Goal: Information Seeking & Learning: Learn about a topic

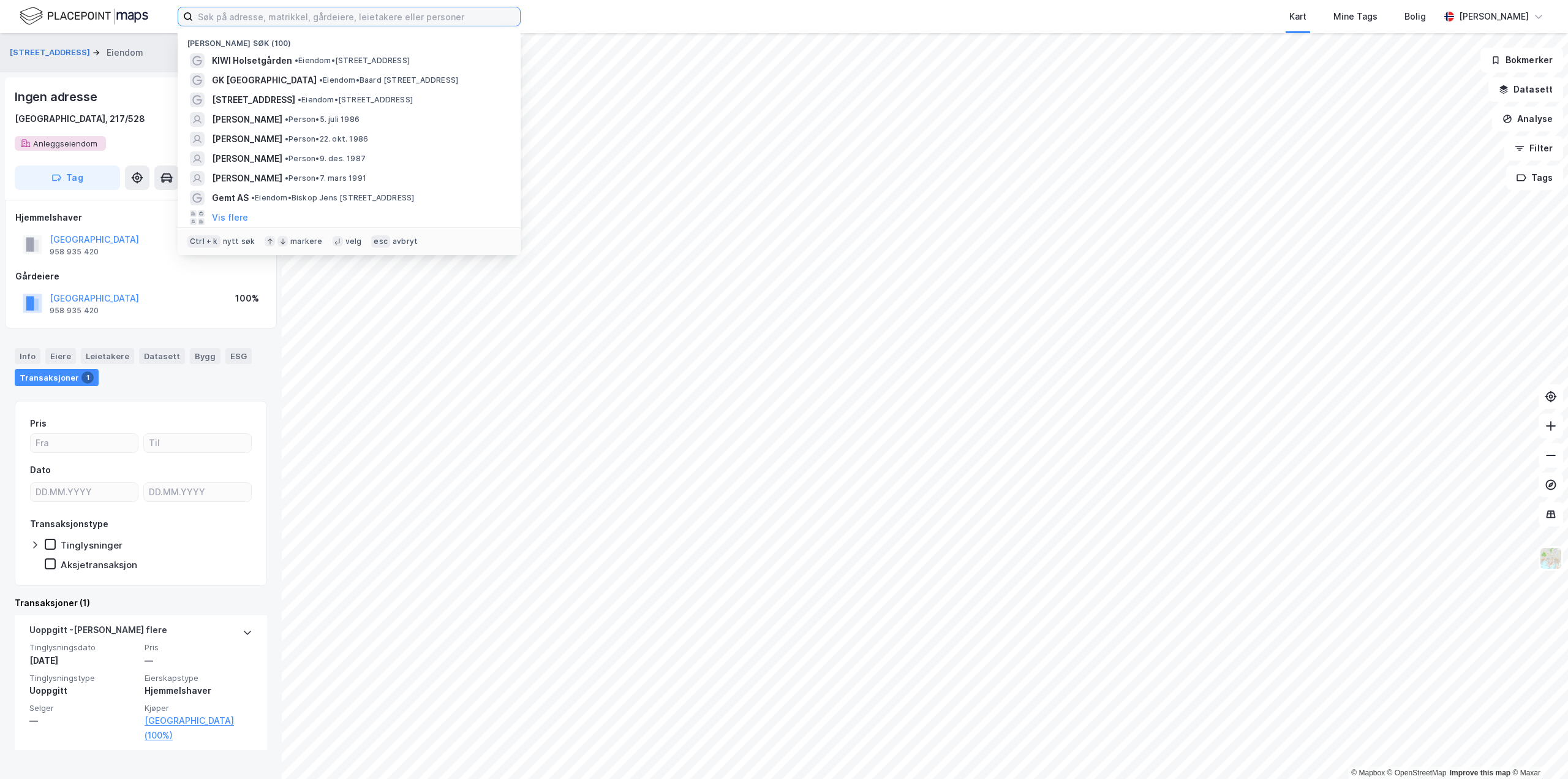
click at [234, 14] on input at bounding box center [357, 17] width 327 height 18
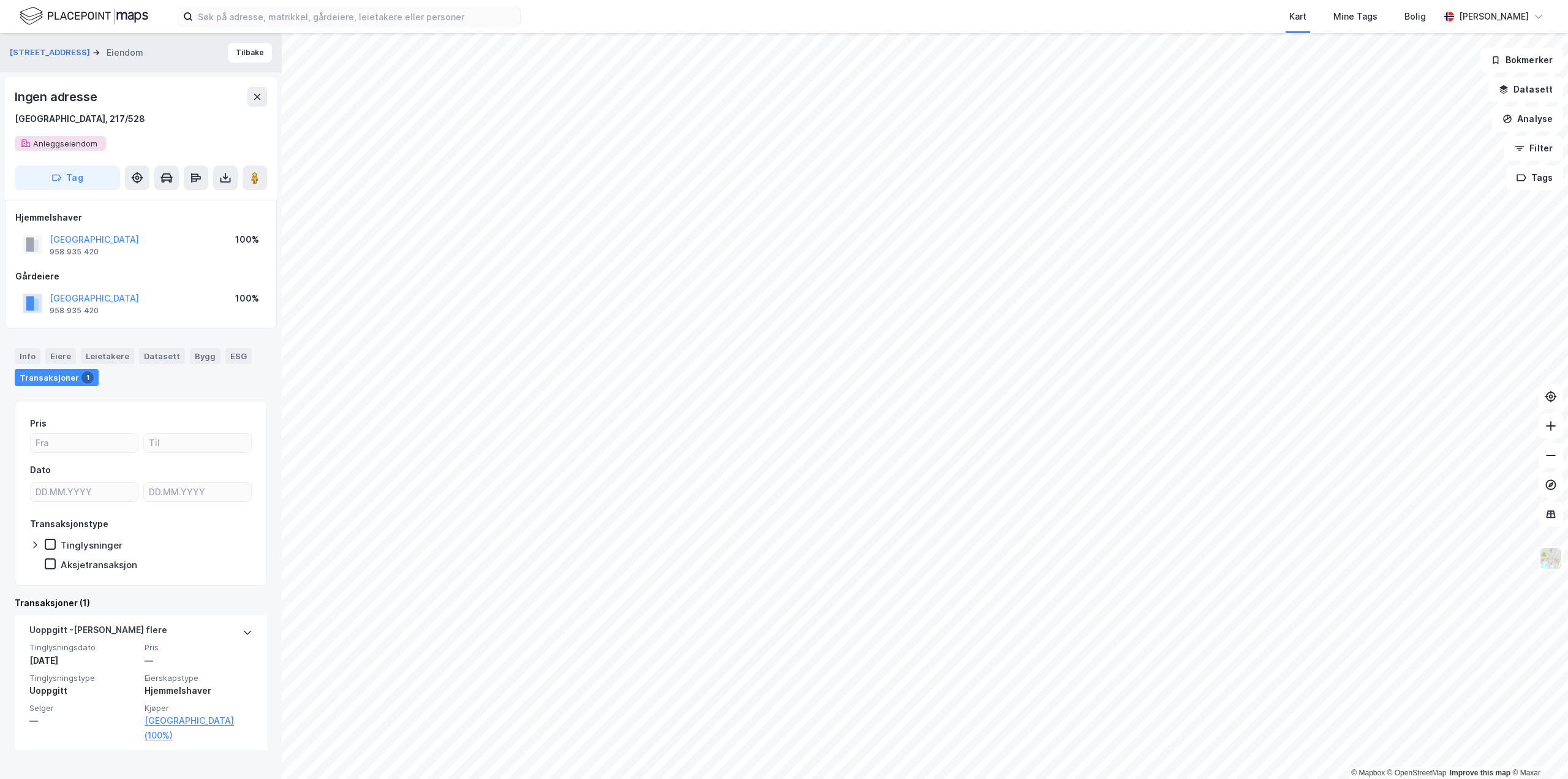
click at [160, 19] on div "Kart Mine Tags Bolig [PERSON_NAME]" at bounding box center [784, 16] width 1568 height 33
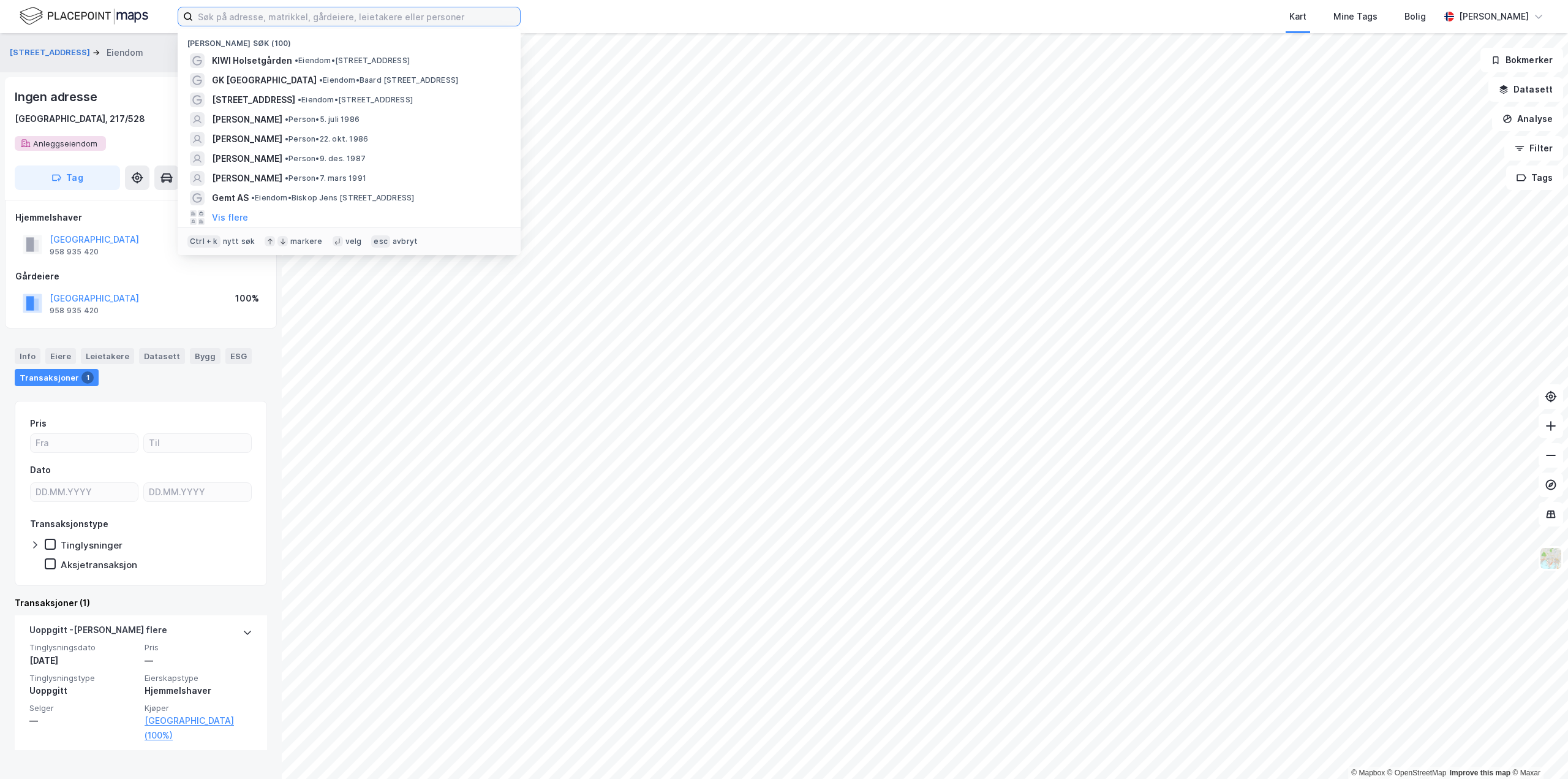
click at [243, 11] on input at bounding box center [357, 17] width 327 height 18
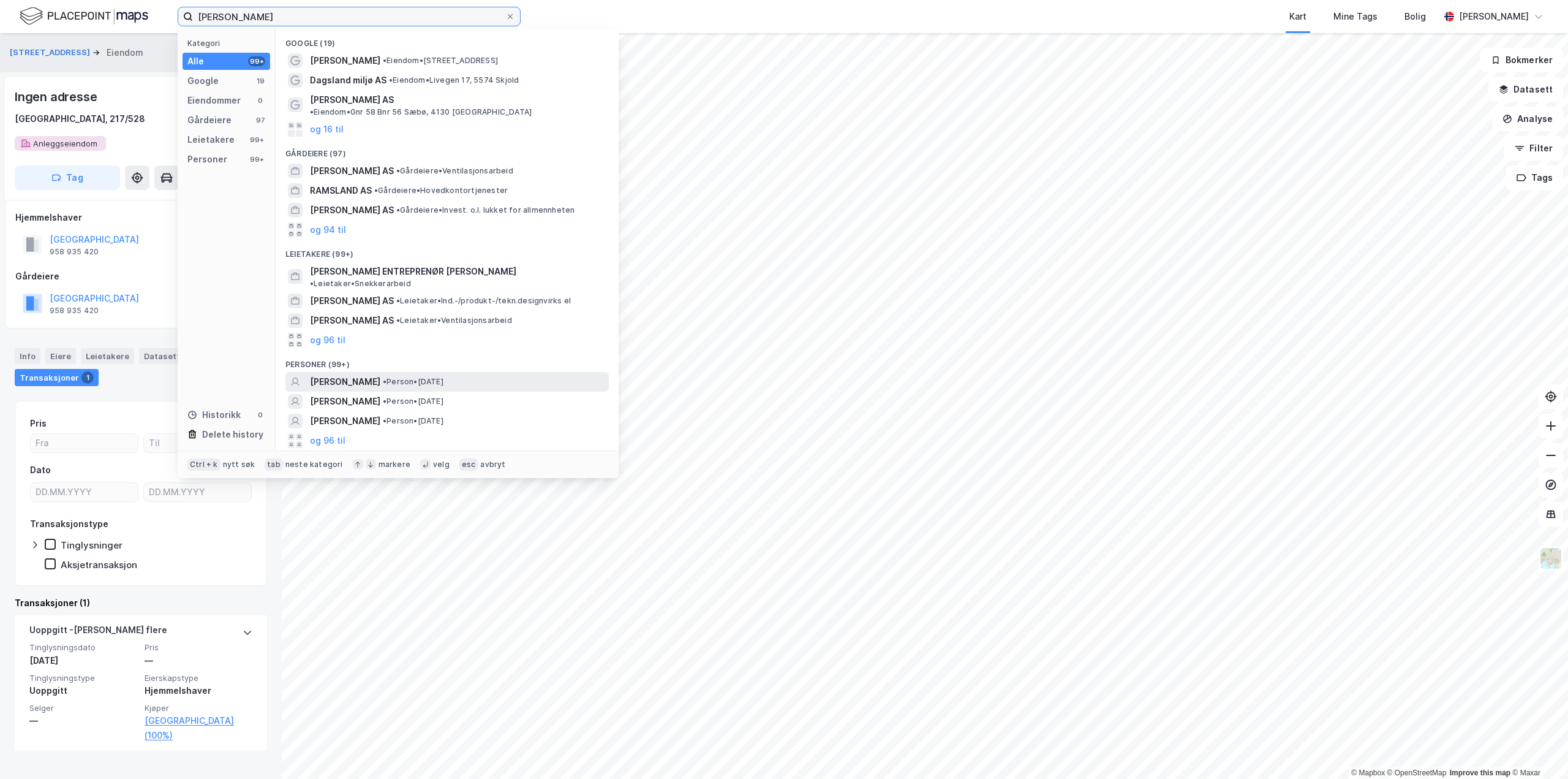
type input "[PERSON_NAME]"
click at [444, 377] on span "• Person • [DATE]" at bounding box center [413, 382] width 61 height 10
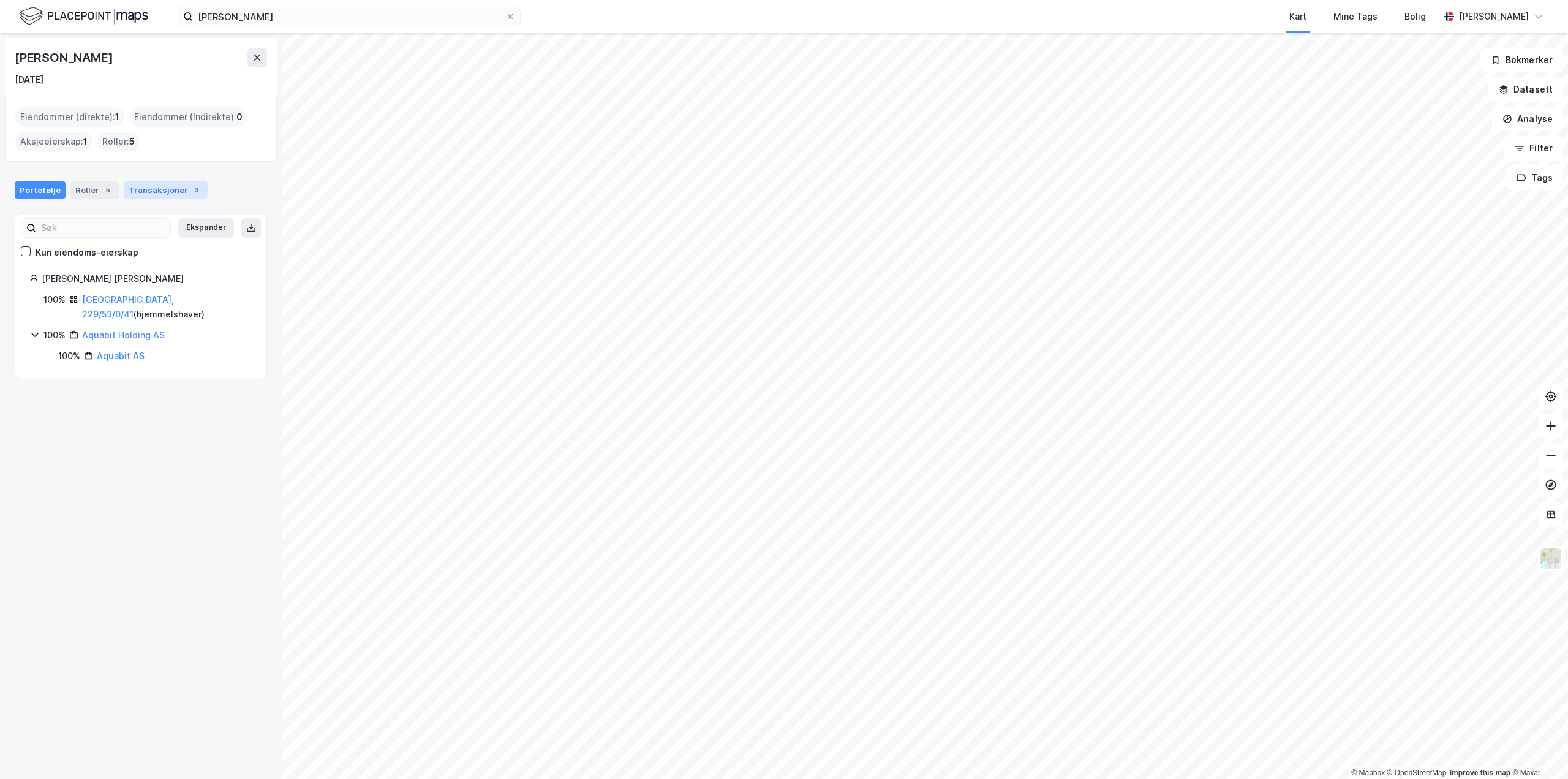
click at [153, 197] on div "Transaksjoner 3" at bounding box center [166, 190] width 84 height 18
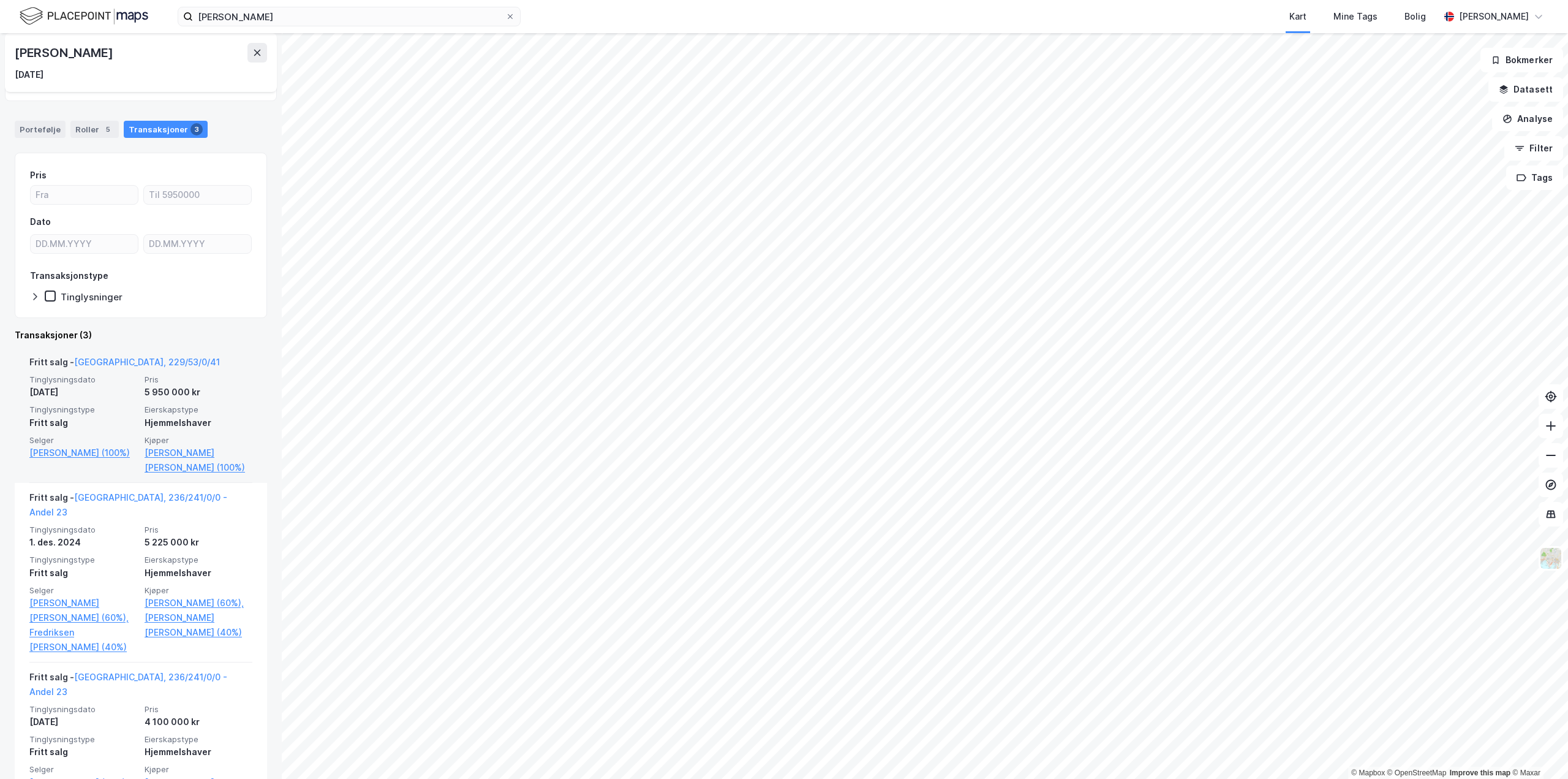
scroll to position [61, 0]
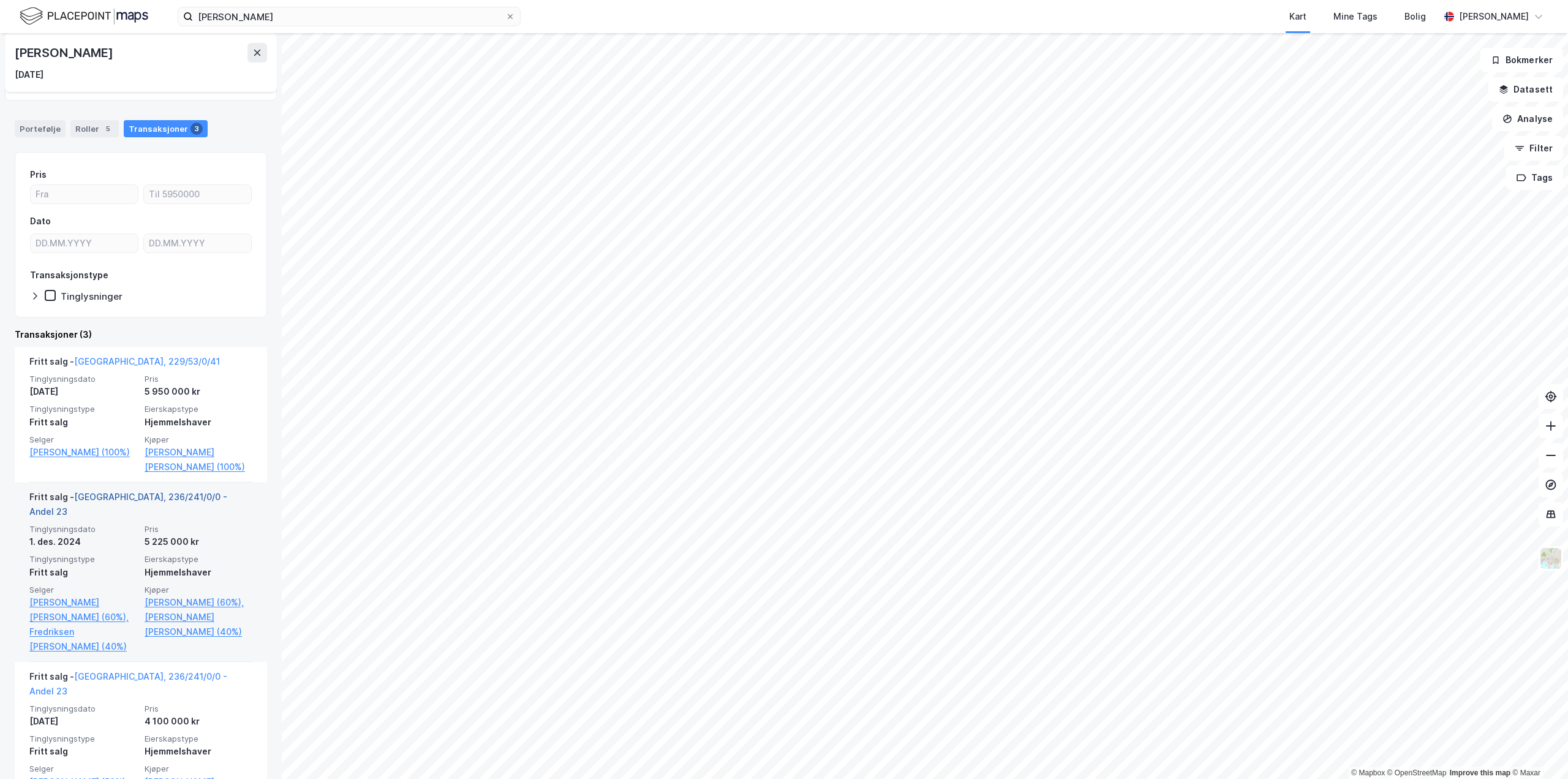
click at [130, 495] on link "[GEOGRAPHIC_DATA], 236/241/0/0 - Andel 23" at bounding box center [129, 503] width 198 height 25
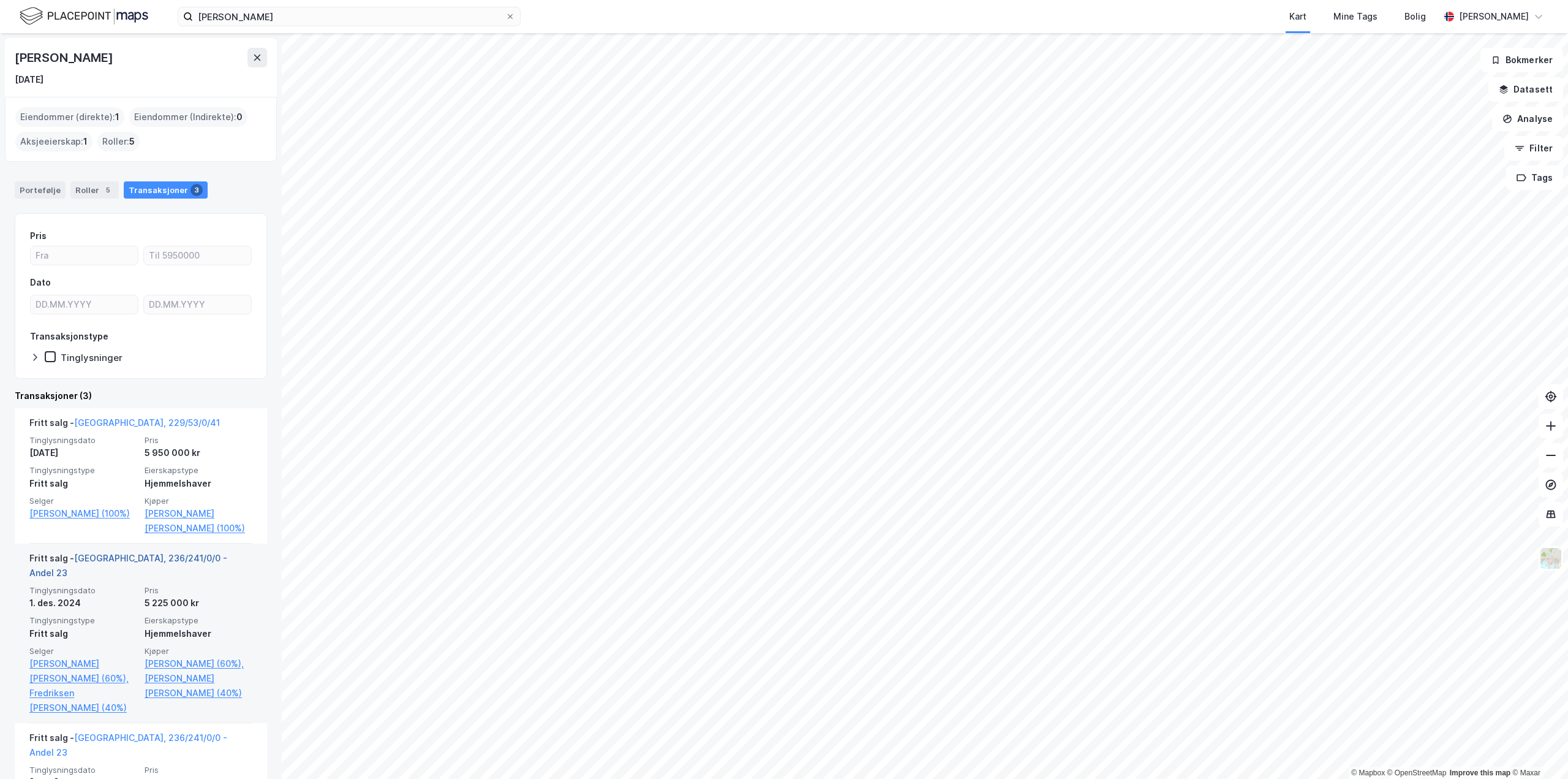
click at [172, 557] on link "[GEOGRAPHIC_DATA], 236/241/0/0 - Andel 23" at bounding box center [129, 565] width 198 height 25
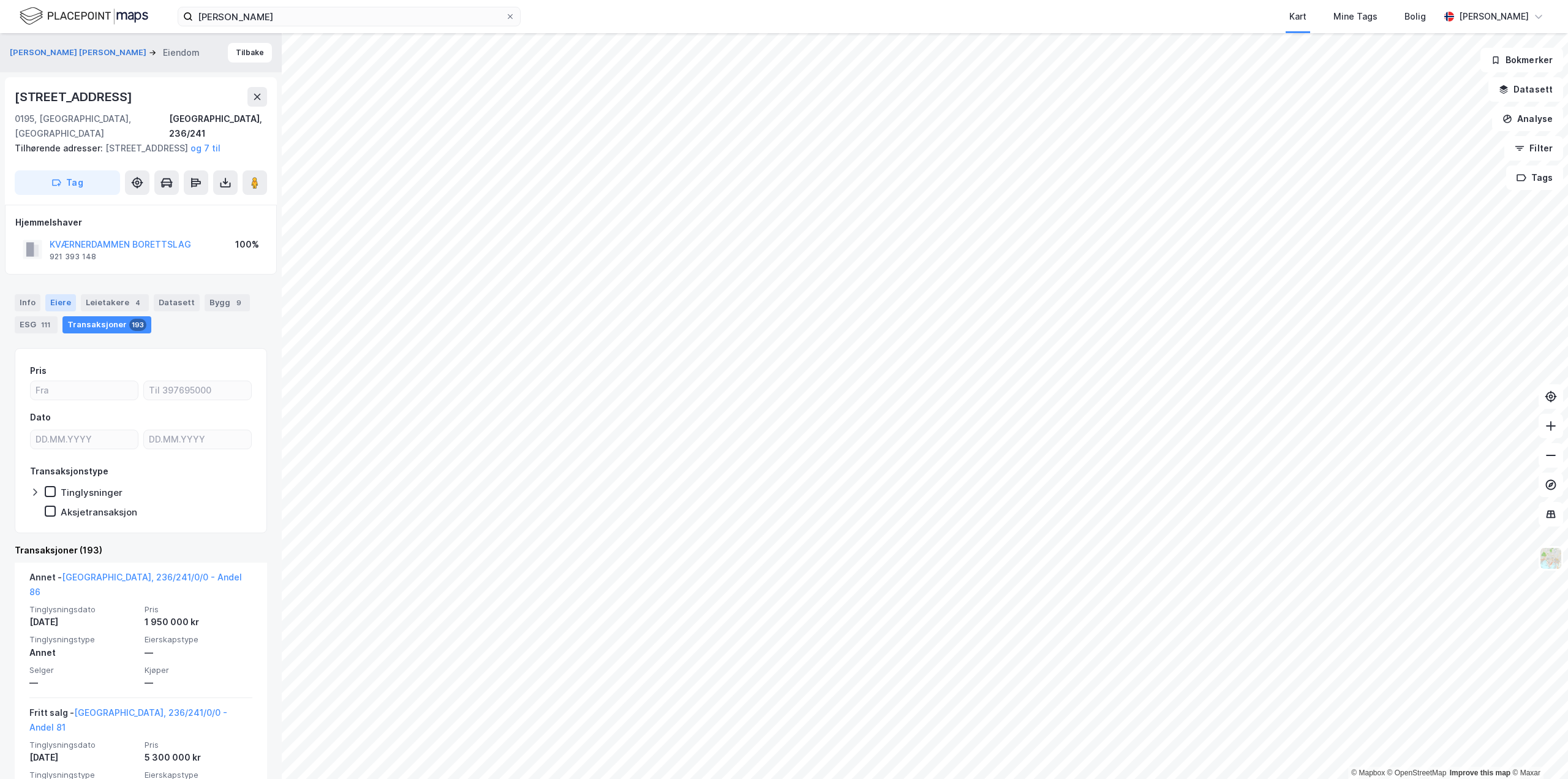
click at [56, 301] on div "Eiere" at bounding box center [61, 302] width 30 height 18
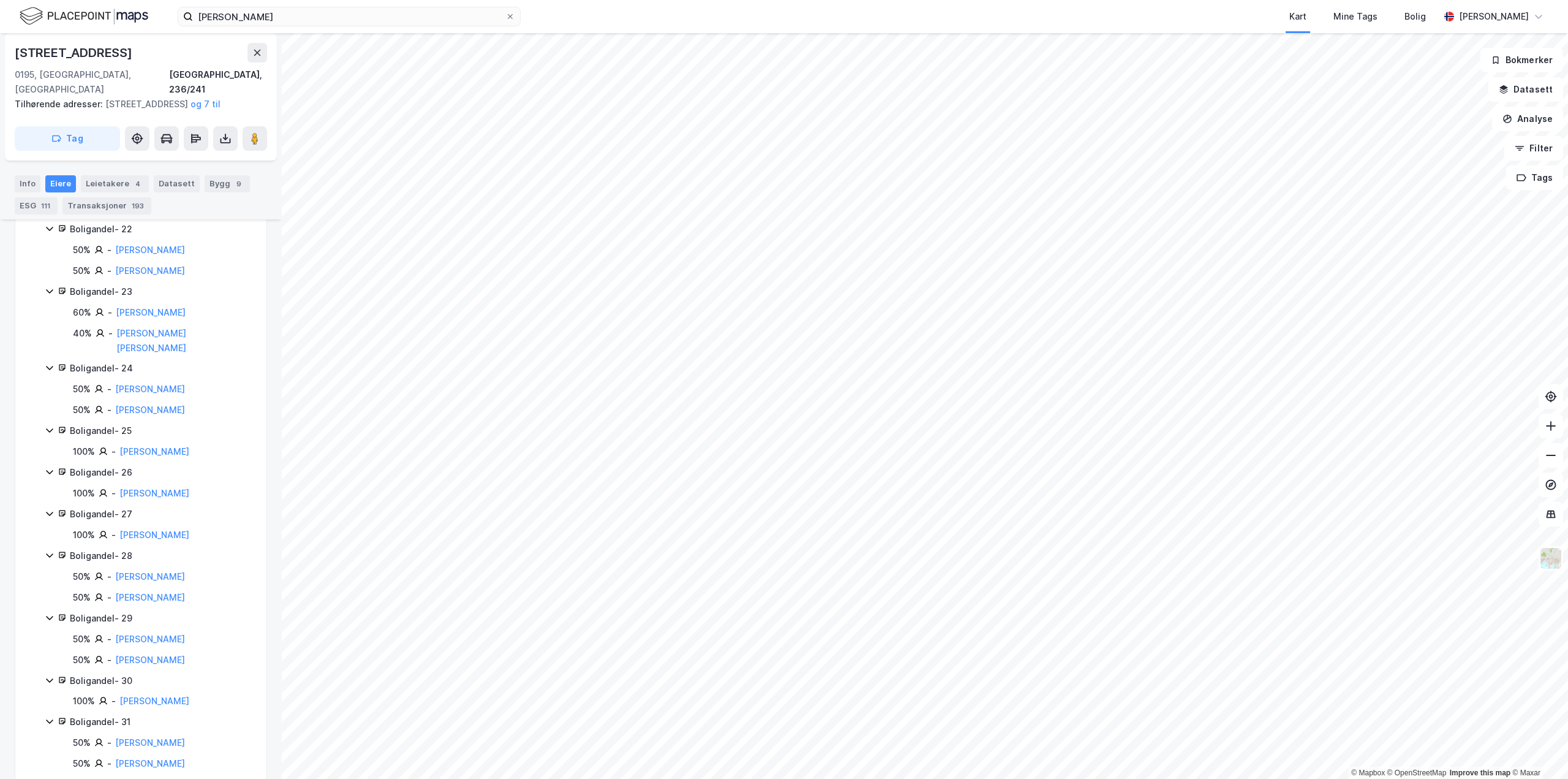
scroll to position [1349, 0]
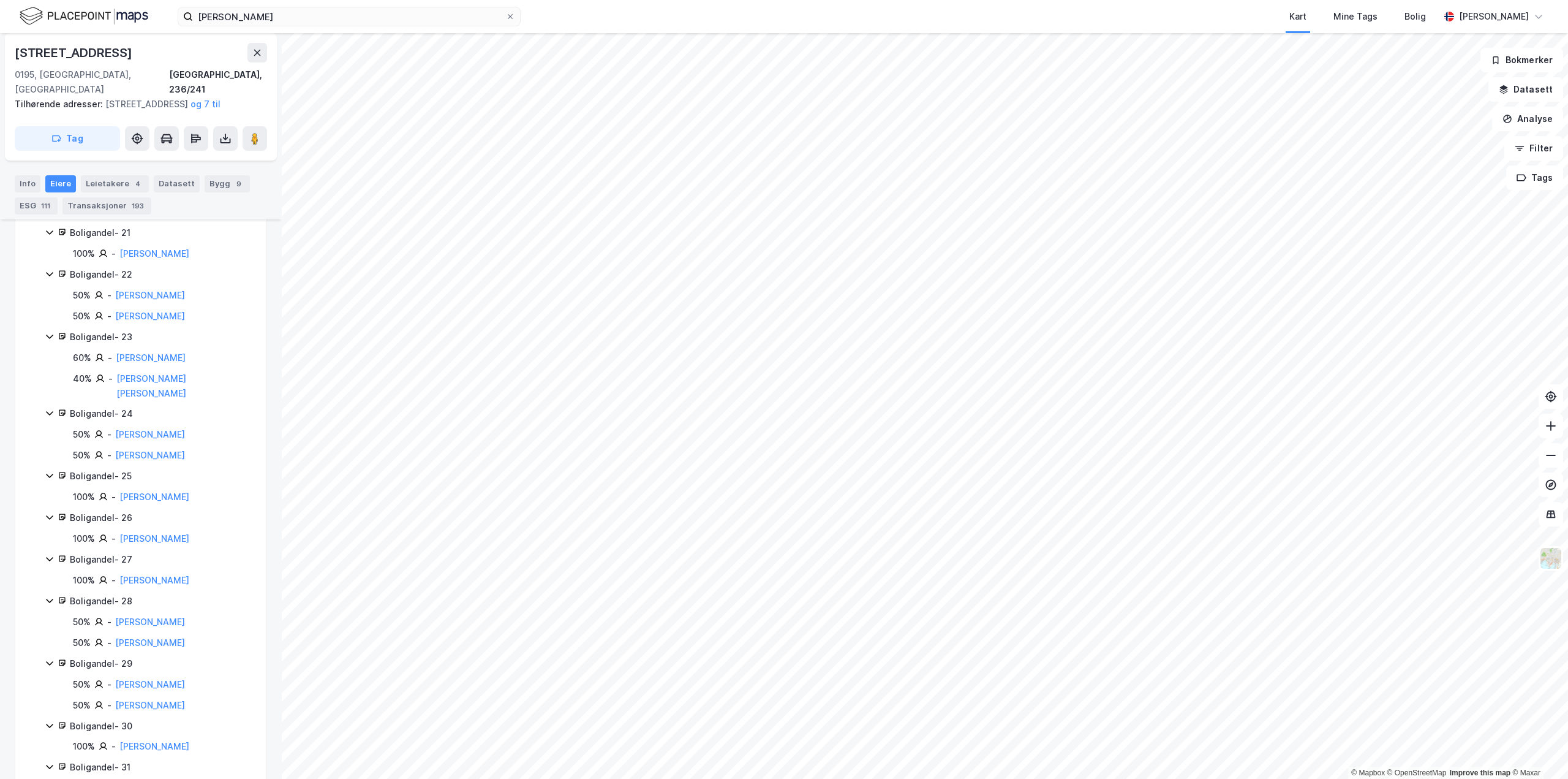
click at [105, 330] on div "Boligandel - 23" at bounding box center [161, 337] width 182 height 14
click at [256, 145] on button at bounding box center [255, 139] width 24 height 24
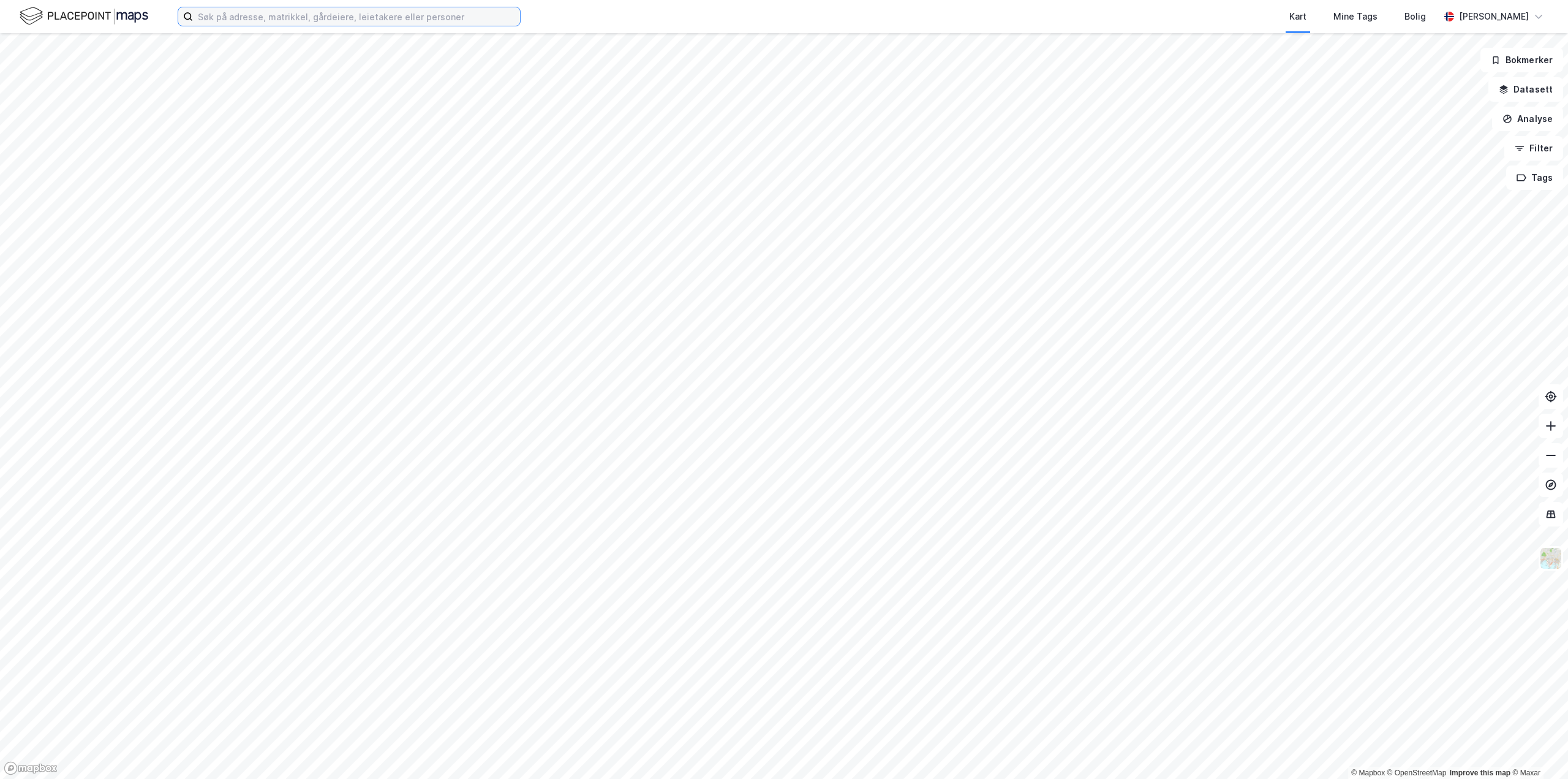
click at [231, 15] on input at bounding box center [357, 17] width 327 height 18
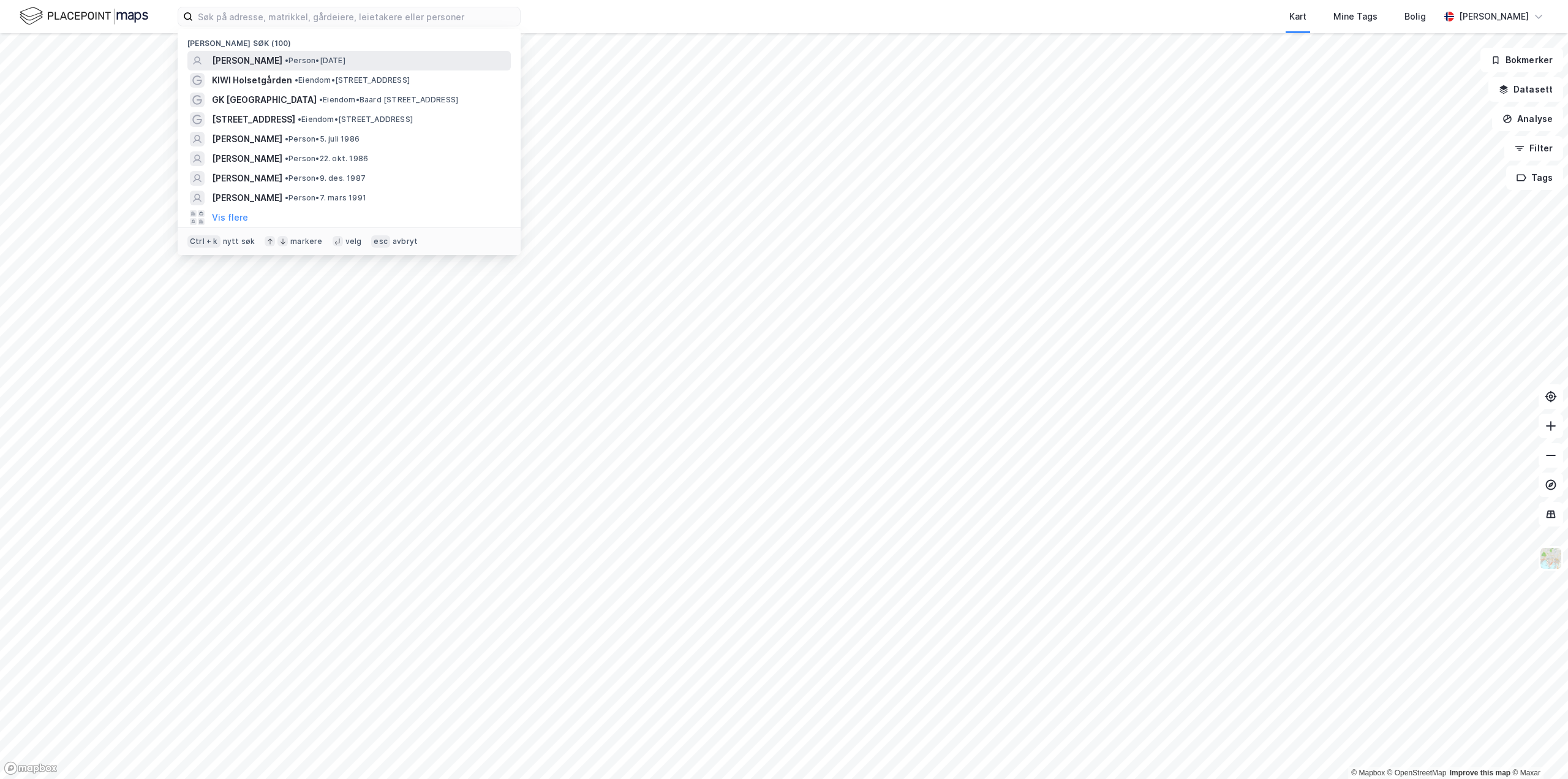
click at [253, 56] on span "[PERSON_NAME]" at bounding box center [247, 60] width 71 height 14
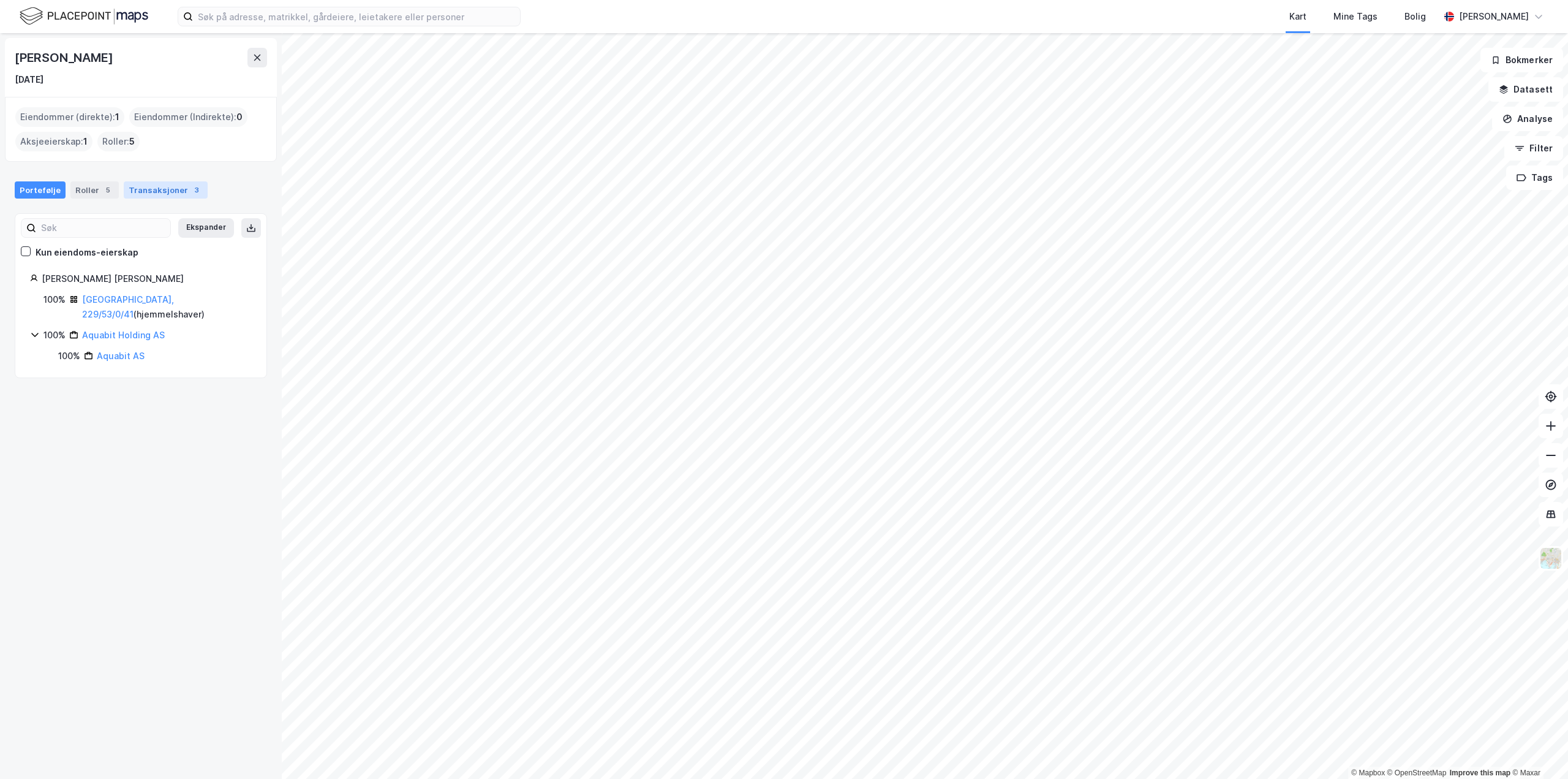
click at [161, 190] on div "Transaksjoner 3" at bounding box center [166, 190] width 84 height 18
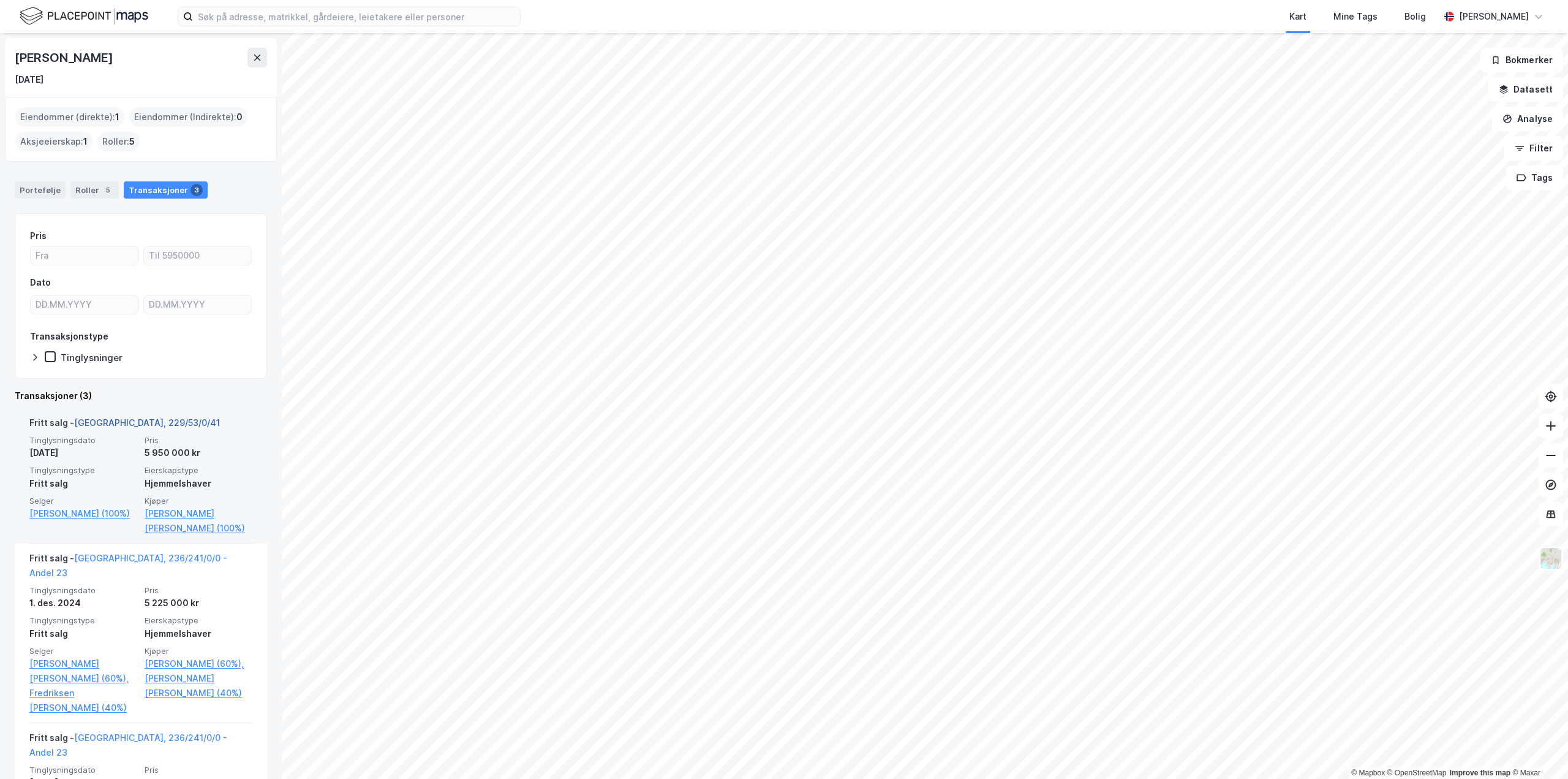
click at [142, 417] on link "[GEOGRAPHIC_DATA], 229/53/0/41" at bounding box center [147, 423] width 146 height 11
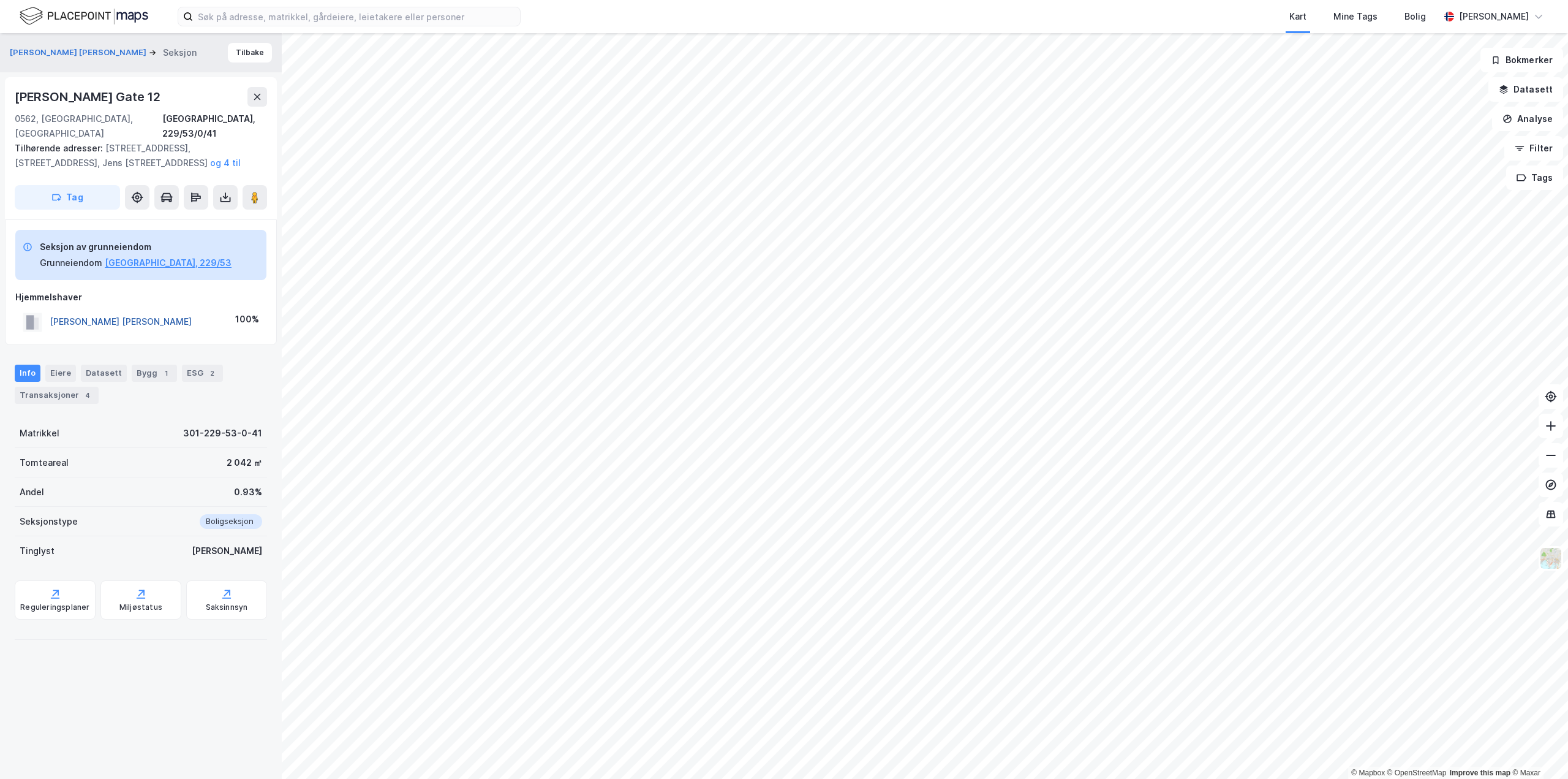
click at [0, 0] on button "[PERSON_NAME] [PERSON_NAME]" at bounding box center [0, 0] width 0 height 0
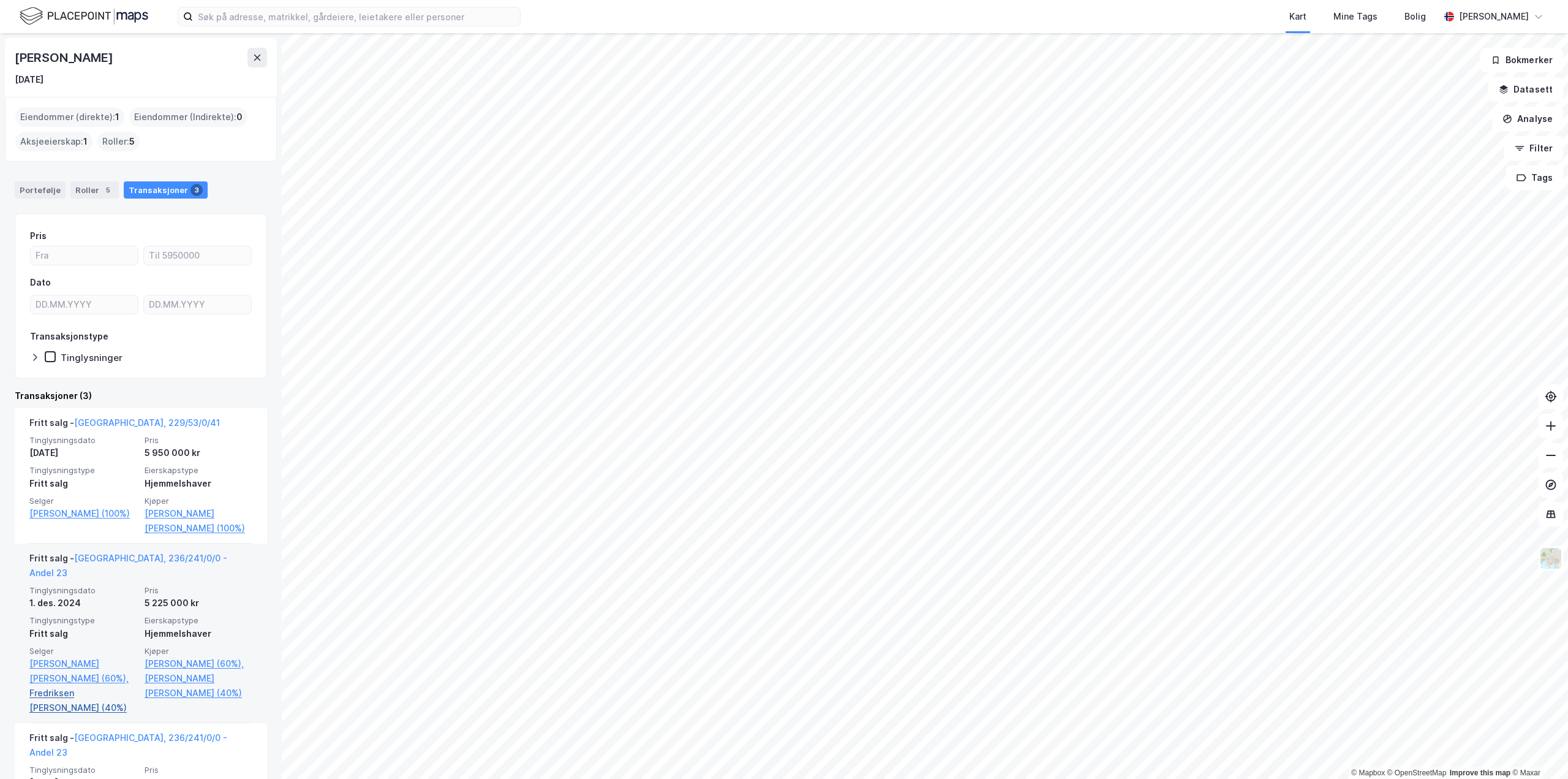
click at [74, 686] on link "Fredriksen [PERSON_NAME] (40%)" at bounding box center [84, 701] width 108 height 30
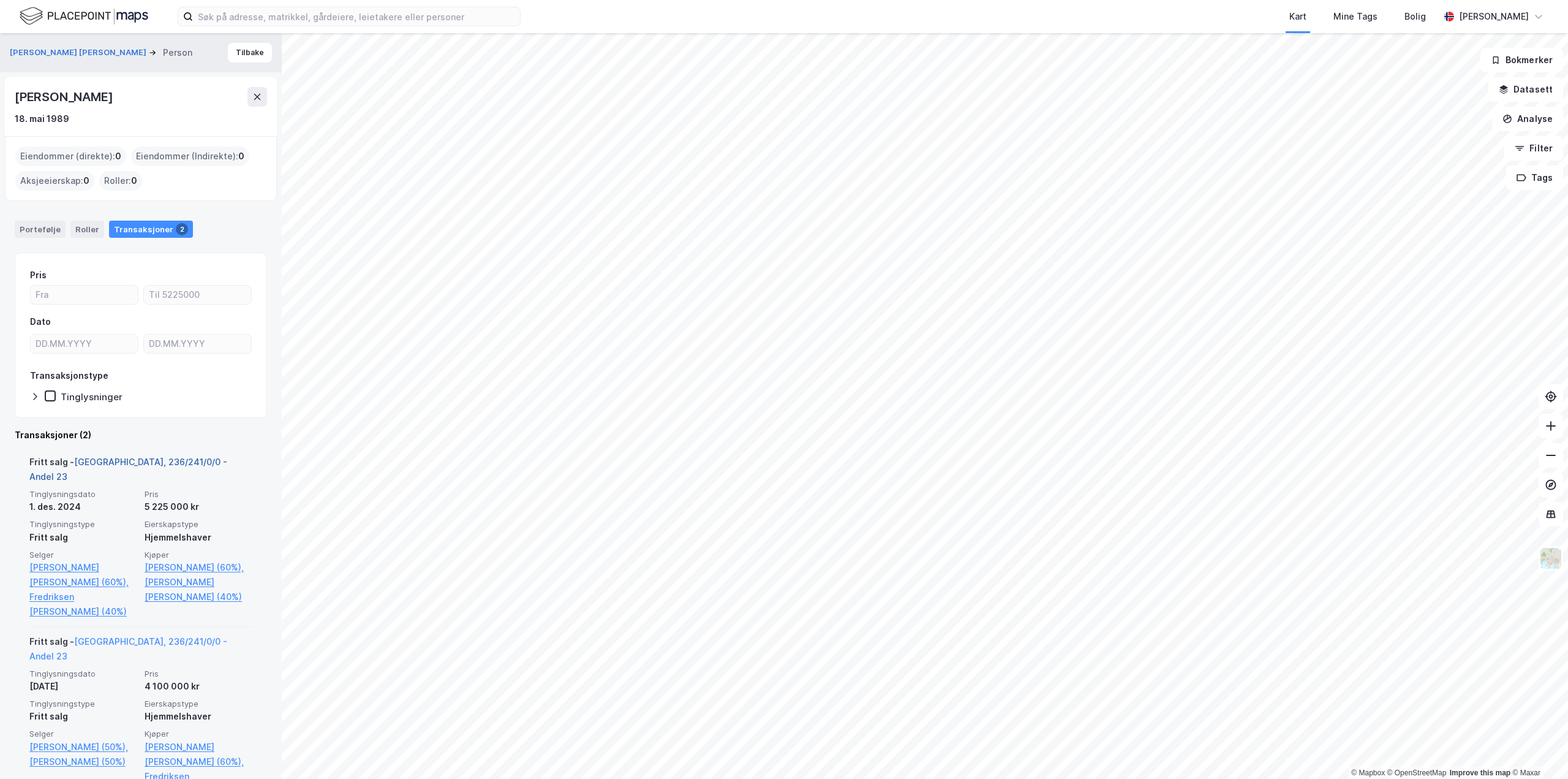
click at [155, 461] on link "[GEOGRAPHIC_DATA], 236/241/0/0 - Andel 23" at bounding box center [129, 469] width 198 height 25
